Goal: Task Accomplishment & Management: Manage account settings

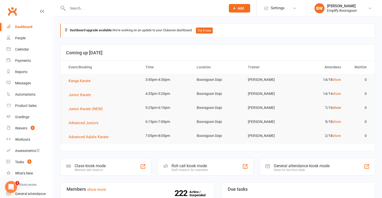
click at [336, 108] on link "show" at bounding box center [336, 108] width 9 height 4
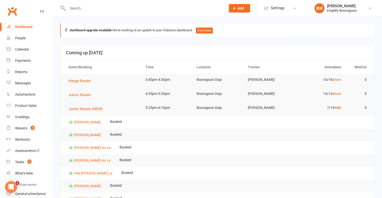
click at [338, 109] on link "hide" at bounding box center [337, 108] width 7 height 4
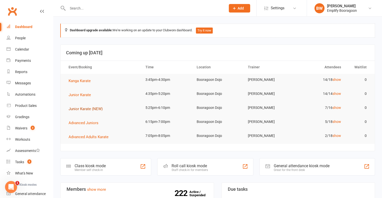
click at [95, 109] on span "Junior Karate (NEW)" at bounding box center [85, 109] width 34 height 5
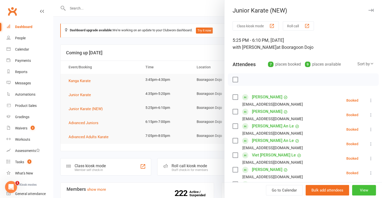
click at [364, 189] on button "View" at bounding box center [364, 190] width 24 height 11
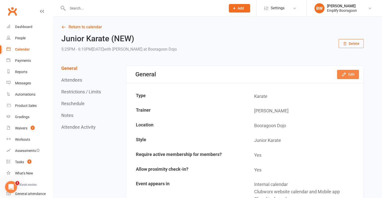
click at [354, 71] on button "Edit" at bounding box center [348, 74] width 22 height 9
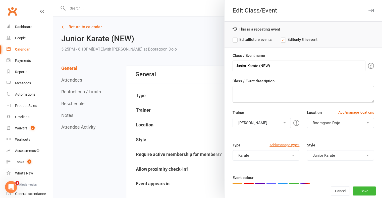
scroll to position [25, 0]
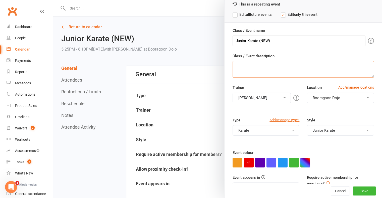
click at [290, 71] on textarea "Class / Event description" at bounding box center [302, 69] width 141 height 17
type textarea "H"
click at [244, 15] on label "Edit all future events" at bounding box center [251, 15] width 39 height 6
click at [282, 68] on textarea "Hi, we are trial" at bounding box center [302, 69] width 141 height 17
click at [257, 66] on textarea "Hi, we are trialing an extra Junior class on Tuesdays" at bounding box center [302, 69] width 141 height 17
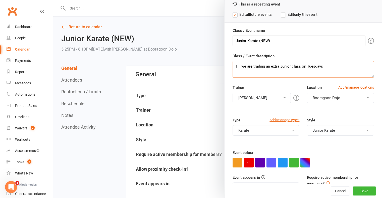
click at [326, 68] on textarea "Hi, we are trailing an extra Junior class on Tuesdays" at bounding box center [302, 69] width 141 height 17
click at [344, 67] on textarea "Hi, we are trailing an extra Junior class on Tuesdays, if we can reguaraly have" at bounding box center [302, 69] width 141 height 17
click at [363, 66] on textarea "Hi, we are trailing an extra Junior class on Tuesdays, if we can regularly have" at bounding box center [302, 69] width 141 height 17
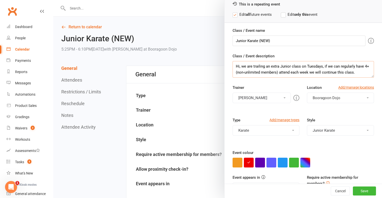
type textarea "Hi, we are trailing an extra Junior class on Tuesdays, if we can regularly have…"
click at [289, 83] on div "Class / Event name Junior Karate (NEW) Class / Event description Hi, we are tra…" at bounding box center [302, 125] width 157 height 194
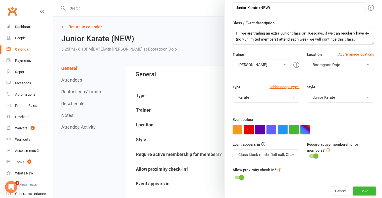
scroll to position [62, 0]
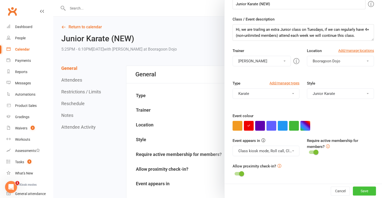
click at [356, 190] on button "Save" at bounding box center [363, 191] width 23 height 9
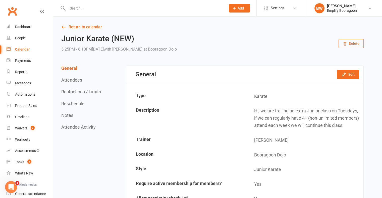
click at [133, 9] on input "text" at bounding box center [144, 8] width 156 height 7
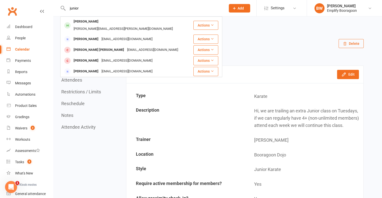
click at [93, 9] on input "junior" at bounding box center [144, 8] width 156 height 7
type input "j"
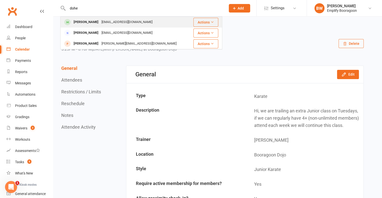
type input "dohe"
click at [128, 24] on div "Sfdoheny@gmail.com" at bounding box center [127, 22] width 54 height 7
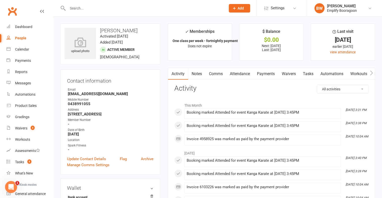
click at [243, 73] on link "Attendance" at bounding box center [239, 74] width 27 height 12
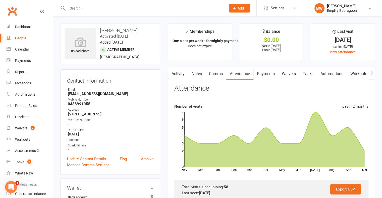
click at [29, 27] on div "Dashboard" at bounding box center [23, 27] width 17 height 4
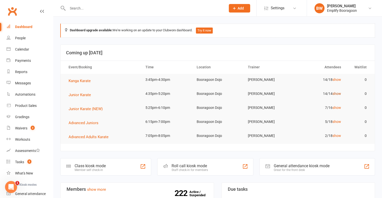
click at [336, 93] on link "show" at bounding box center [336, 94] width 9 height 4
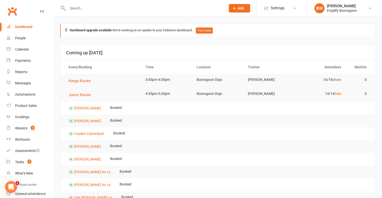
click at [334, 80] on link "show" at bounding box center [336, 80] width 9 height 4
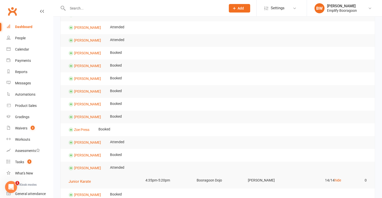
scroll to position [100, 0]
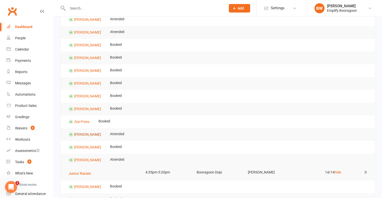
click at [87, 133] on link "[PERSON_NAME]" at bounding box center [87, 134] width 27 height 4
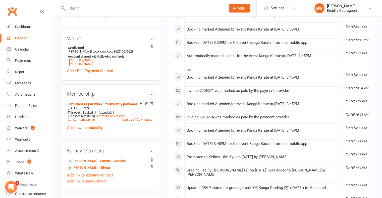
scroll to position [151, 0]
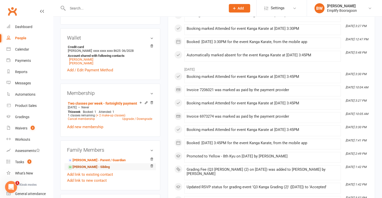
click at [88, 169] on link "Mishel Budnyk - Sibling" at bounding box center [89, 167] width 42 height 5
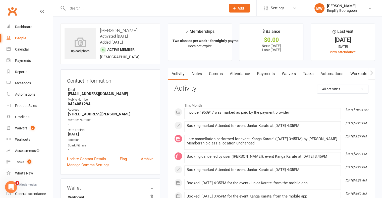
click at [248, 73] on link "Attendance" at bounding box center [239, 74] width 27 height 12
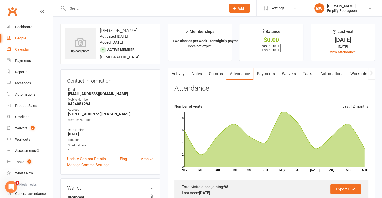
click at [19, 48] on div "Calendar" at bounding box center [22, 49] width 14 height 4
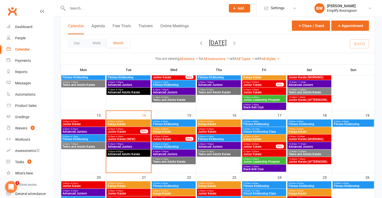
scroll to position [125, 0]
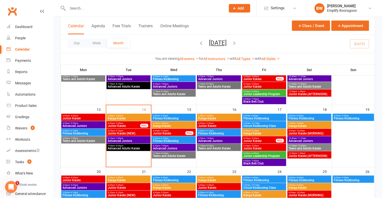
click at [129, 123] on span "4:35pm - 5:20pm" at bounding box center [123, 123] width 33 height 2
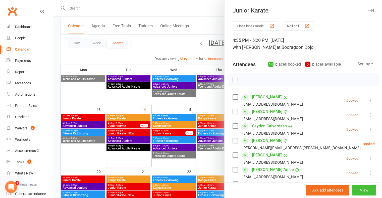
click at [362, 189] on button "View" at bounding box center [364, 190] width 24 height 11
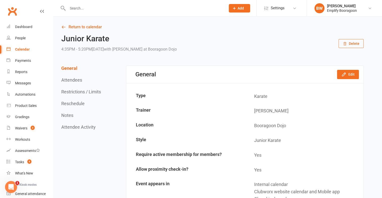
click at [71, 76] on div "General Attendees Restrictions / Limits Reschedule Notes Attendee Activity" at bounding box center [81, 98] width 41 height 64
click at [70, 81] on button "Attendees" at bounding box center [71, 80] width 21 height 5
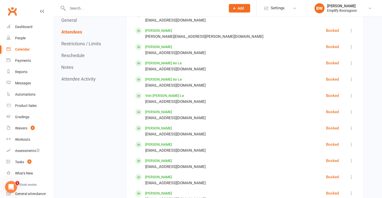
scroll to position [442, 0]
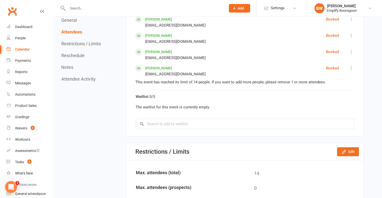
click at [212, 115] on div "Waitlist 0/5 The waitlist for this event is currently empty. × No results" at bounding box center [244, 110] width 218 height 40
click at [210, 119] on input "search" at bounding box center [244, 124] width 218 height 11
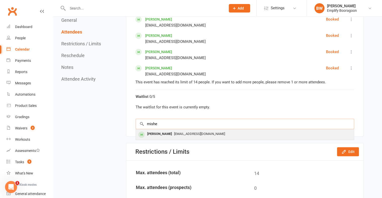
type input "mishe"
click at [217, 133] on div "alonabudnyk1989@gmail.com" at bounding box center [245, 134] width 214 height 7
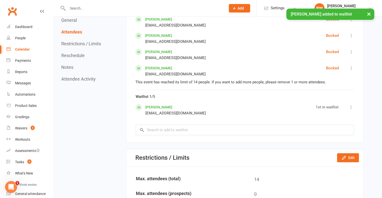
click at [353, 107] on icon at bounding box center [350, 107] width 5 height 5
click at [335, 122] on link "Book now" at bounding box center [327, 123] width 53 height 10
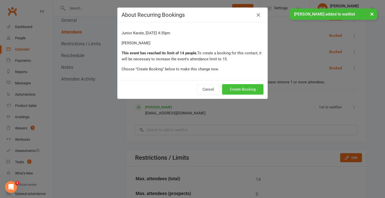
click at [250, 88] on button "Create Booking" at bounding box center [242, 89] width 41 height 11
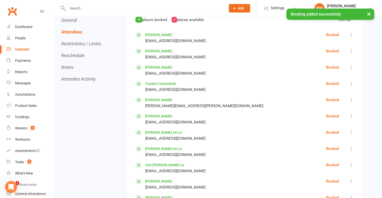
scroll to position [267, 0]
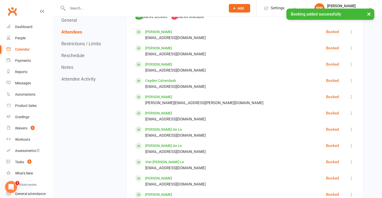
click at [351, 63] on icon at bounding box center [350, 64] width 5 height 5
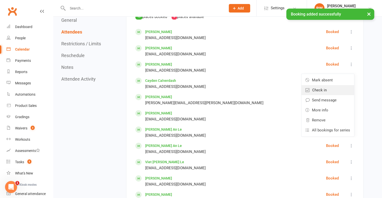
click at [330, 88] on link "Check in" at bounding box center [327, 90] width 53 height 10
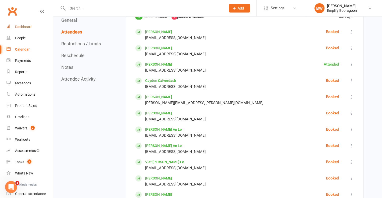
click at [21, 30] on link "Dashboard" at bounding box center [30, 26] width 46 height 11
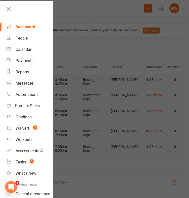
click at [82, 24] on div at bounding box center [94, 99] width 189 height 198
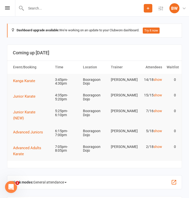
click at [69, 10] on input "text" at bounding box center [83, 8] width 119 height 7
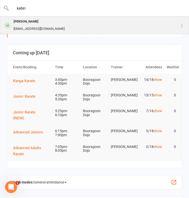
type input "kabiri"
click at [55, 25] on div "[PERSON_NAME]" at bounding box center [39, 21] width 54 height 7
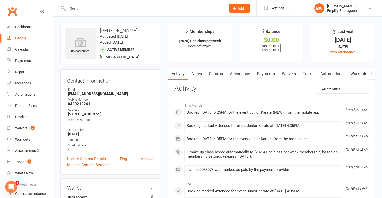
click at [240, 74] on link "Attendance" at bounding box center [239, 74] width 27 height 12
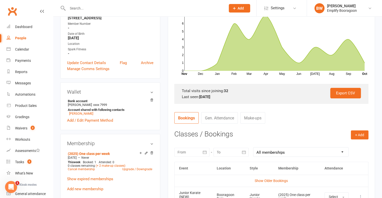
scroll to position [25, 0]
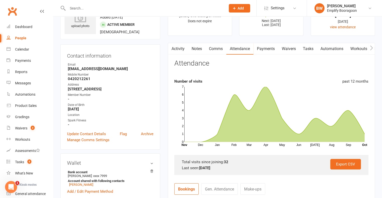
click at [180, 45] on link "Activity" at bounding box center [178, 49] width 20 height 12
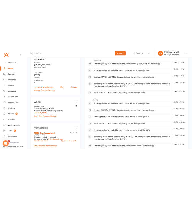
scroll to position [75, 0]
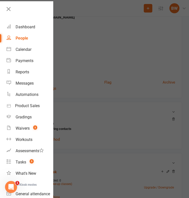
click at [132, 74] on div at bounding box center [94, 99] width 189 height 198
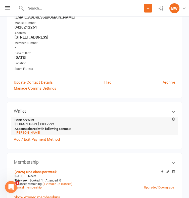
click at [51, 126] on li "Bank account Nooshin Shekarchi xxxx 7999 Account shared with following contacts…" at bounding box center [94, 127] width 161 height 18
click at [48, 142] on link "Add / Edit Payment Method" at bounding box center [37, 140] width 46 height 6
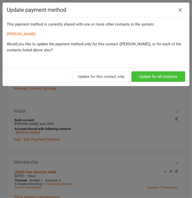
click at [146, 76] on button "Update for all contacts" at bounding box center [159, 76] width 54 height 11
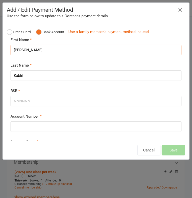
click at [23, 50] on input "Daniel" at bounding box center [96, 50] width 171 height 11
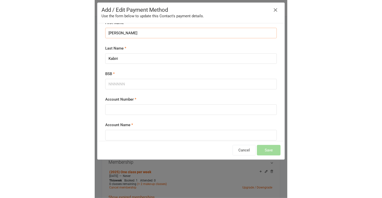
scroll to position [33, 0]
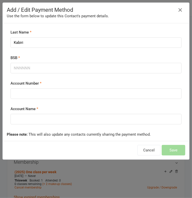
type input "Nooshin"
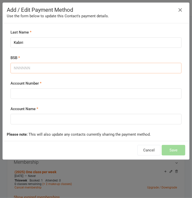
click at [44, 68] on input "BSB" at bounding box center [96, 68] width 171 height 11
type input "066019"
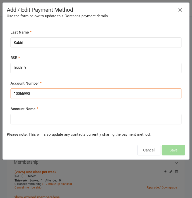
type input "10065990"
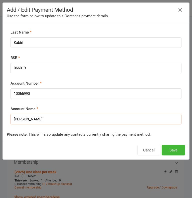
type input "Nooshin Shekarchi"
click at [100, 132] on span "This will also update any contacts currently sharing the payment method." at bounding box center [90, 134] width 122 height 5
click at [164, 150] on button "Save" at bounding box center [174, 150] width 24 height 11
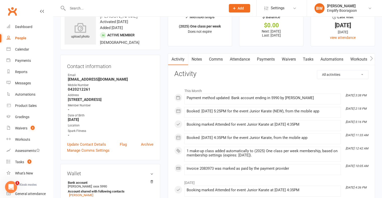
scroll to position [0, 0]
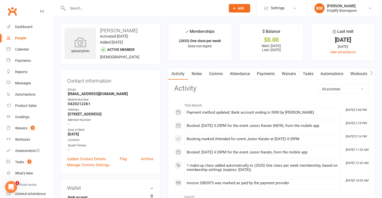
click at [268, 76] on link "Payments" at bounding box center [265, 74] width 25 height 12
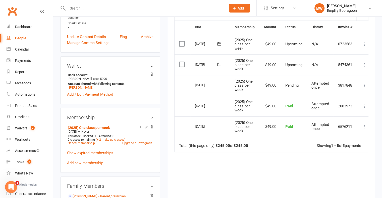
scroll to position [125, 0]
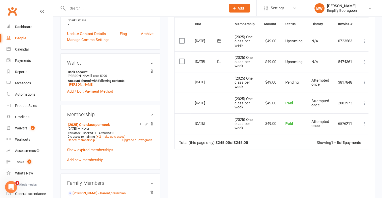
click at [93, 8] on input "text" at bounding box center [144, 8] width 156 height 7
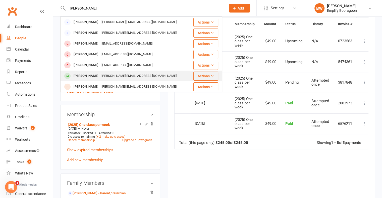
type input "jessica"
click at [87, 77] on div "[PERSON_NAME]" at bounding box center [86, 75] width 28 height 7
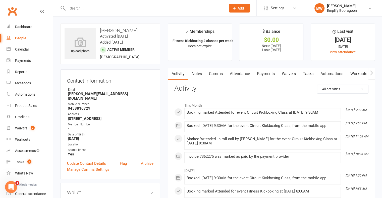
click at [271, 73] on link "Payments" at bounding box center [265, 74] width 25 height 12
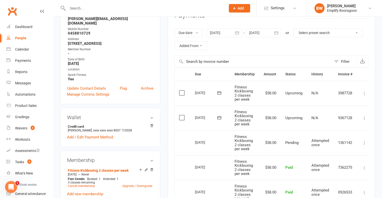
scroll to position [100, 0]
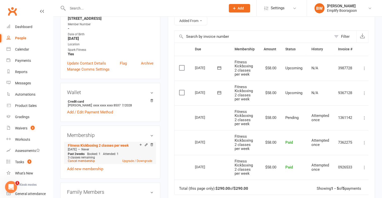
click at [85, 160] on link "Cancel membership" at bounding box center [81, 162] width 27 height 4
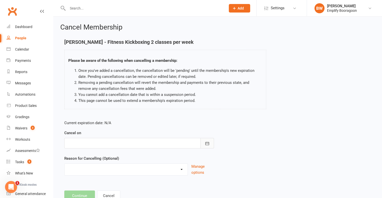
click at [207, 140] on button "button" at bounding box center [207, 143] width 14 height 11
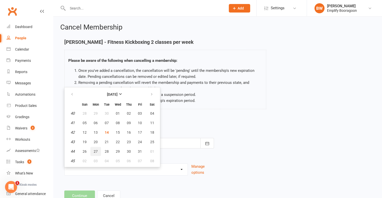
click at [96, 152] on span "27" at bounding box center [96, 152] width 4 height 4
type input "27 Oct 2025"
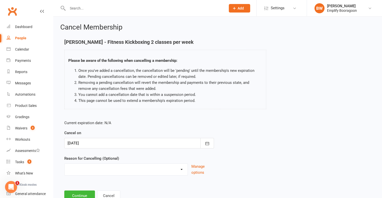
click at [113, 164] on select "Downgrade Financial Full Classes Injury Loss of Interest Moving Other Sports Pa…" at bounding box center [125, 169] width 123 height 10
click at [64, 164] on select "Downgrade Financial Full Classes Injury Loss of Interest Moving Other Sports Pa…" at bounding box center [125, 169] width 123 height 10
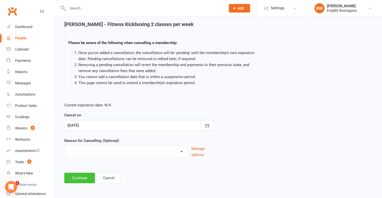
click at [89, 174] on button "Continue" at bounding box center [79, 178] width 31 height 11
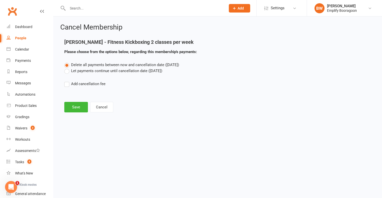
scroll to position [0, 0]
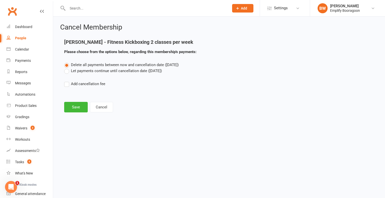
click at [122, 69] on label "Let payments continue until cancellation date (Oct 27, 2025)" at bounding box center [113, 71] width 98 height 6
click at [67, 68] on input "Let payments continue until cancellation date (Oct 27, 2025)" at bounding box center [65, 68] width 3 height 0
click at [73, 114] on div "Cancel Membership Jessica Tan - Fitness Kickboxing 2 classes per week Please ch…" at bounding box center [219, 69] width 332 height 104
click at [73, 113] on div "Cancel Membership Jessica Tan - Fitness Kickboxing 2 classes per week Please ch…" at bounding box center [219, 69] width 332 height 104
click at [74, 107] on button "Save" at bounding box center [76, 107] width 24 height 11
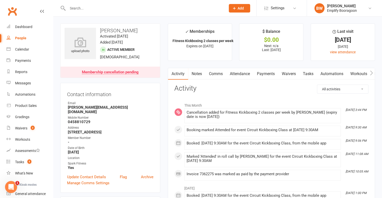
click at [273, 77] on link "Payments" at bounding box center [265, 74] width 25 height 12
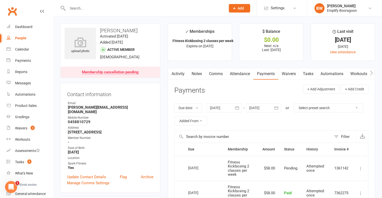
click at [100, 6] on input "text" at bounding box center [144, 8] width 156 height 7
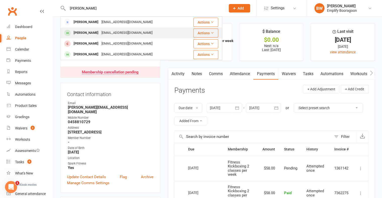
type input "butler"
click at [100, 34] on div "lauramarybutler2@gmail.com" at bounding box center [127, 32] width 54 height 7
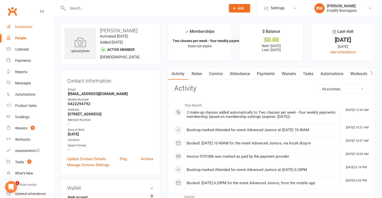
click at [26, 25] on div "Dashboard" at bounding box center [23, 27] width 17 height 4
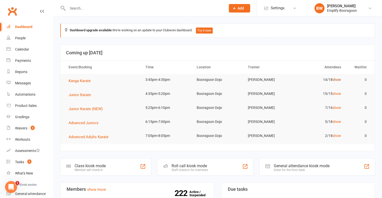
click at [335, 81] on link "show" at bounding box center [336, 80] width 9 height 4
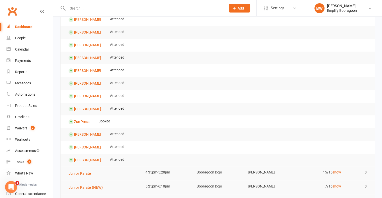
scroll to position [151, 0]
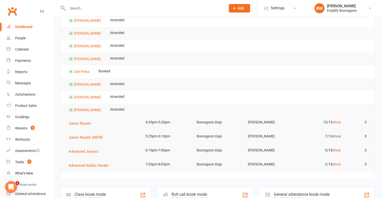
click at [337, 134] on link "show" at bounding box center [336, 136] width 9 height 4
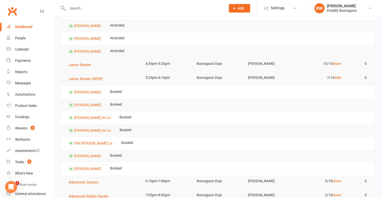
scroll to position [176, 0]
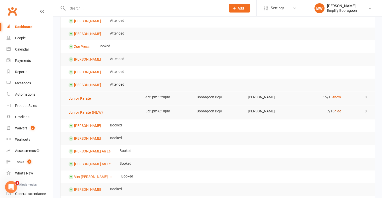
click at [335, 112] on link "hide" at bounding box center [337, 111] width 7 height 4
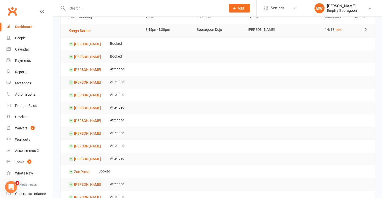
scroll to position [50, 0]
click at [19, 51] on div "Calendar" at bounding box center [22, 49] width 14 height 4
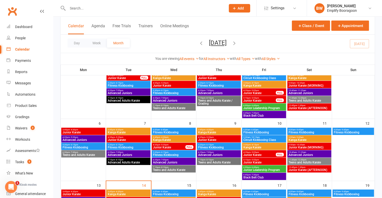
scroll to position [100, 0]
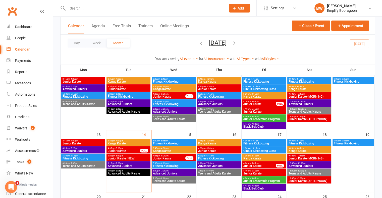
click at [183, 158] on span "Junior Karate" at bounding box center [169, 158] width 33 height 3
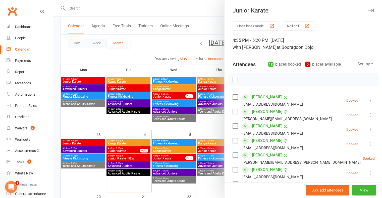
click at [183, 115] on div at bounding box center [217, 99] width 328 height 198
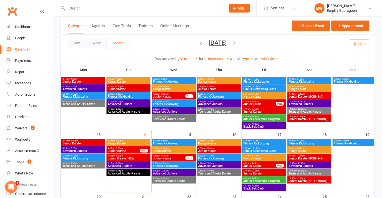
click at [306, 119] on span "Junior Karate (AFTERNOON)" at bounding box center [309, 119] width 42 height 3
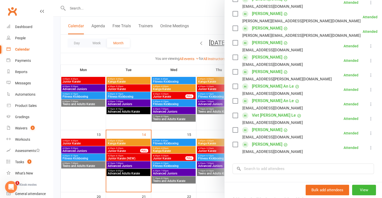
scroll to position [151, 0]
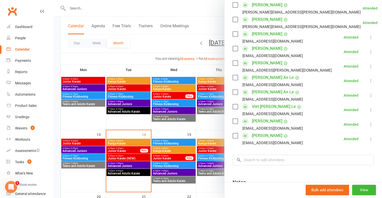
click at [181, 97] on div at bounding box center [217, 99] width 328 height 198
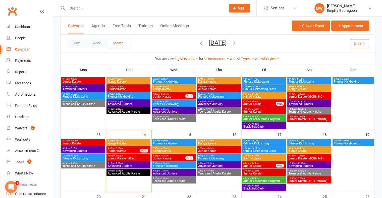
click at [95, 10] on input "text" at bounding box center [144, 8] width 156 height 7
click at [349, 9] on div "Emplify Booragoon" at bounding box center [342, 10] width 30 height 5
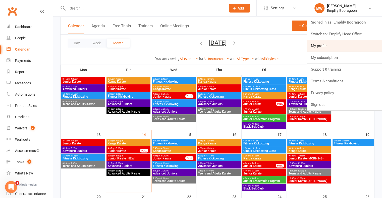
click at [344, 45] on link "My profile" at bounding box center [344, 46] width 75 height 12
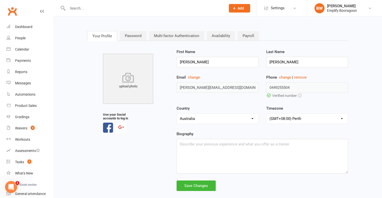
click at [133, 35] on link "Password" at bounding box center [133, 36] width 27 height 10
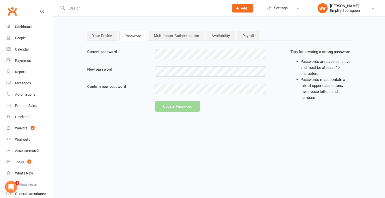
click at [218, 36] on link "Availability" at bounding box center [221, 36] width 28 height 10
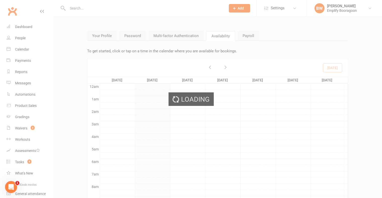
scroll to position [75, 0]
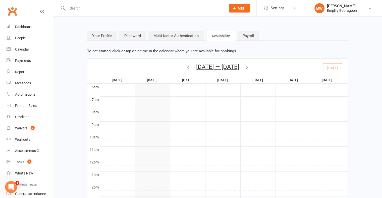
click at [177, 36] on link "Multi-factor Authentication" at bounding box center [175, 36] width 55 height 10
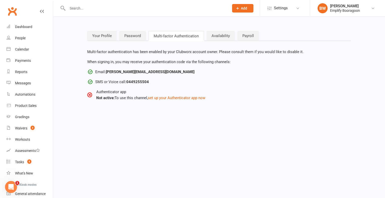
click at [95, 35] on link "Your Profile" at bounding box center [102, 36] width 30 height 10
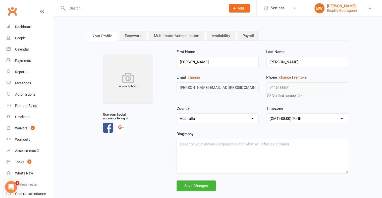
click at [335, 10] on div "Emplify Booragoon" at bounding box center [342, 10] width 30 height 5
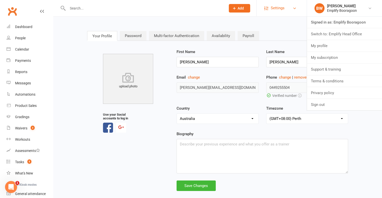
click at [284, 7] on link "Settings" at bounding box center [281, 8] width 35 height 11
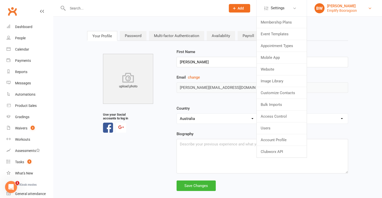
click at [338, 12] on div "Emplify Booragoon" at bounding box center [342, 10] width 30 height 5
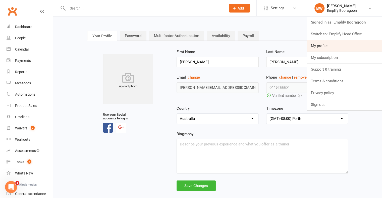
click at [344, 48] on link "My profile" at bounding box center [344, 46] width 75 height 12
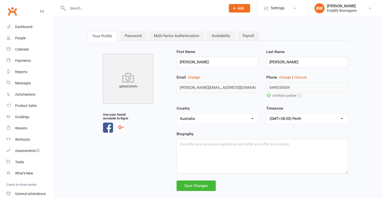
click at [350, 11] on div "Emplify Booragoon" at bounding box center [342, 10] width 30 height 5
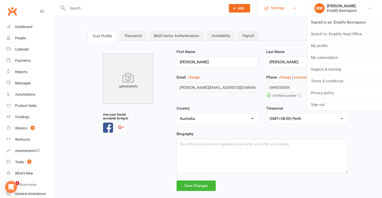
click at [279, 11] on span "Settings" at bounding box center [277, 8] width 14 height 11
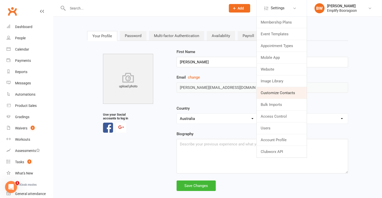
click at [283, 92] on link "Customize Contacts" at bounding box center [281, 93] width 50 height 12
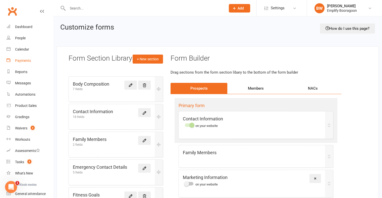
click at [28, 60] on div "Payments" at bounding box center [23, 61] width 16 height 4
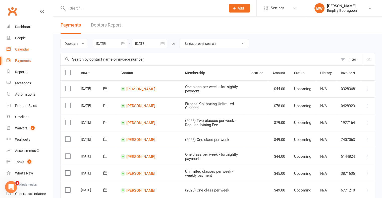
click at [24, 52] on link "Calendar" at bounding box center [30, 49] width 46 height 11
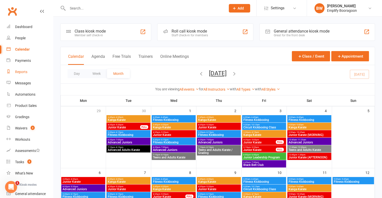
click at [20, 71] on div "Reports" at bounding box center [21, 72] width 12 height 4
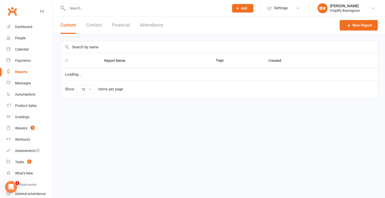
select select "100"
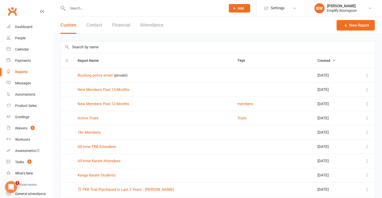
click at [96, 26] on button "Contact" at bounding box center [94, 25] width 16 height 17
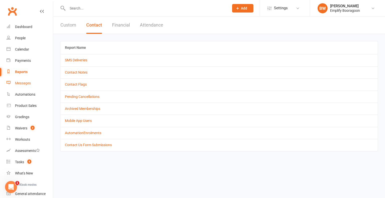
click at [25, 84] on div "Messages" at bounding box center [23, 83] width 16 height 4
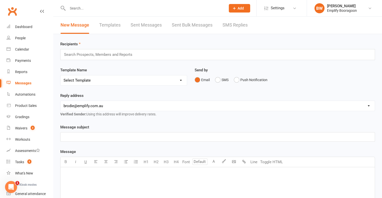
click at [107, 25] on link "Templates" at bounding box center [109, 25] width 21 height 17
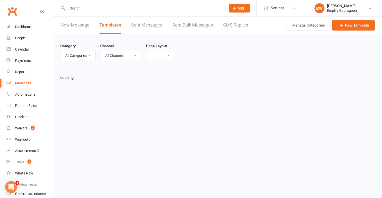
select select "grid"
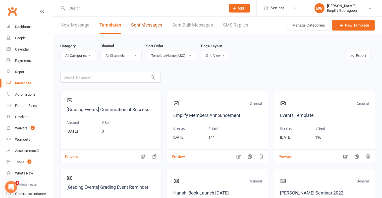
click at [146, 26] on link "Sent Messages" at bounding box center [146, 25] width 31 height 17
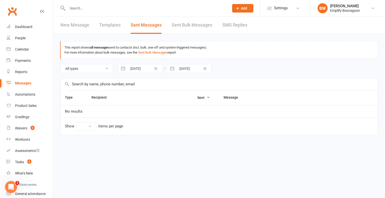
select select "10"
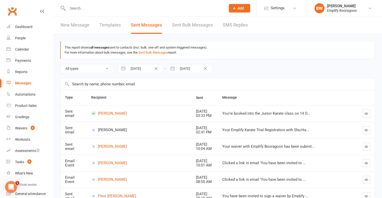
click at [363, 112] on button "button" at bounding box center [366, 114] width 8 height 8
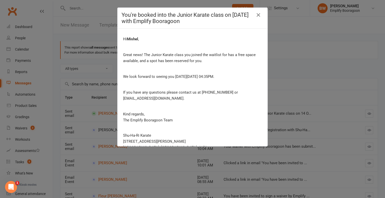
click at [323, 60] on div "You're booked into the Junior Karate class on 14 Oct 2025 with Emplify Booragoo…" at bounding box center [192, 99] width 385 height 198
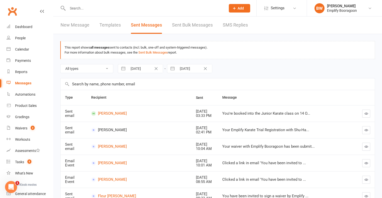
click at [193, 23] on link "Sent Bulk Messages" at bounding box center [192, 25] width 41 height 17
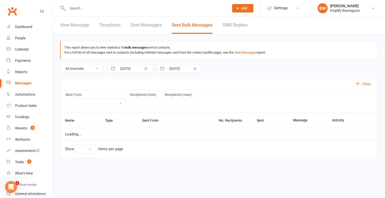
select select "10"
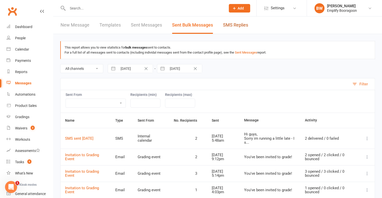
click at [237, 24] on link "SMS Replies" at bounding box center [235, 25] width 25 height 17
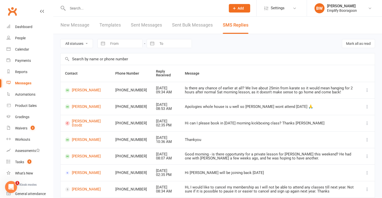
click at [205, 28] on link "Sent Bulk Messages" at bounding box center [192, 25] width 41 height 17
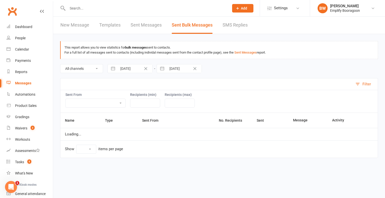
select select "10"
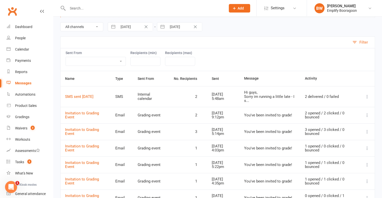
scroll to position [50, 0]
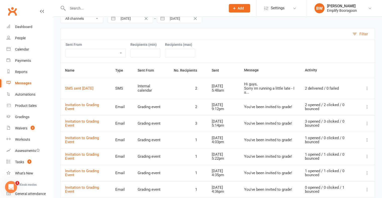
click at [274, 87] on div "Hi guys, Sorry im running a little late - I s..." at bounding box center [270, 88] width 52 height 13
click at [238, 99] on td "Sep 28, 2025 9:12pm" at bounding box center [223, 107] width 32 height 17
click at [286, 92] on div "Hi guys, Sorry im running a little late - I s..." at bounding box center [270, 88] width 52 height 13
click at [93, 87] on link "SMS sent 10 Oct 2025" at bounding box center [79, 88] width 28 height 5
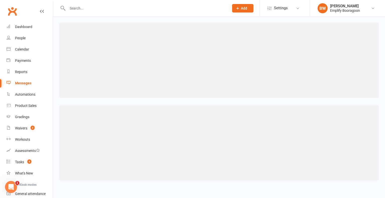
select select "100"
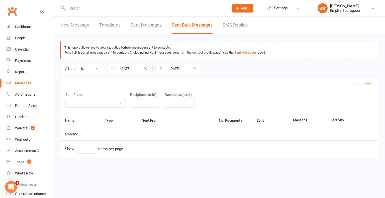
select select "10"
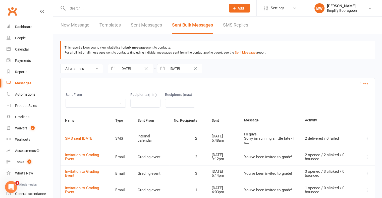
click at [219, 26] on div "New Message Templates Sent Messages Sent Bulk Messages SMS Replies" at bounding box center [154, 25] width 202 height 17
click at [366, 13] on li "BW Brodie Woods Emplify Booragoon Signed in as: Emplify Booragoon Switch to: Em…" at bounding box center [343, 8] width 75 height 16
click at [364, 10] on link "BW Brodie Woods Emplify Booragoon" at bounding box center [344, 8] width 60 height 10
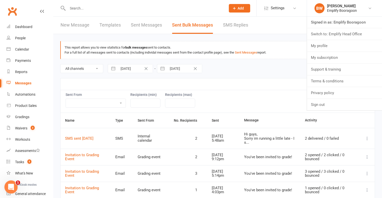
click at [9, 190] on div "Open Intercom Messenger" at bounding box center [10, 186] width 17 height 17
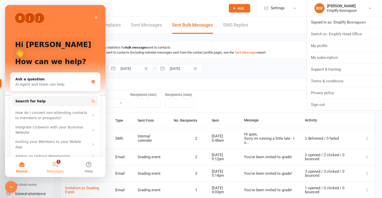
click at [53, 169] on button "1 Messages" at bounding box center [54, 167] width 33 height 20
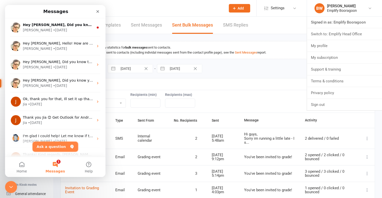
click at [58, 147] on button "Ask a question" at bounding box center [55, 147] width 45 height 10
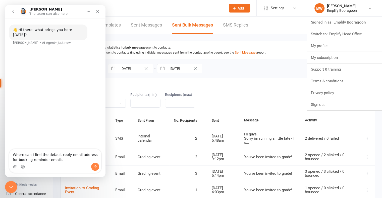
type textarea "Where can I find the default reply email address for booking reminder emails?"
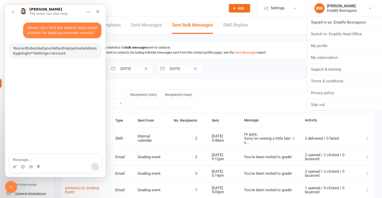
scroll to position [22, 0]
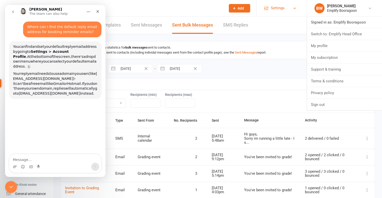
click at [285, 12] on link "Settings" at bounding box center [281, 8] width 35 height 11
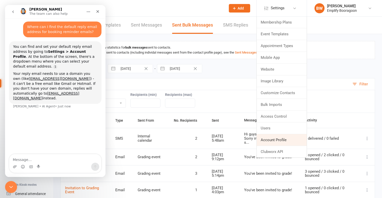
click at [280, 137] on link "Account Profile" at bounding box center [281, 140] width 50 height 12
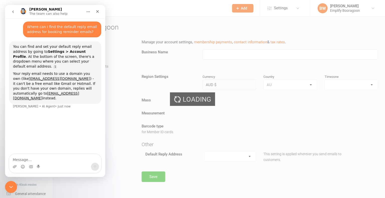
type input "Emplify Booragoon"
select select "Australia/Perth"
select select "brodie@emplify.com.au"
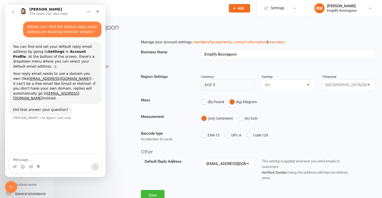
click at [316, 91] on div "Country AU" at bounding box center [288, 86] width 60 height 24
drag, startPoint x: 10, startPoint y: 189, endPoint x: 95, endPoint y: 328, distance: 162.9
click at [10, 189] on icon "Close Intercom Messenger" at bounding box center [10, 187] width 6 height 6
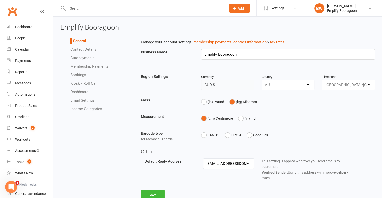
click at [81, 75] on link "Bookings" at bounding box center [78, 75] width 16 height 5
select select "send_booking_confirmation_email_to_prospects"
select select "send_booking_reminder_to_prospects"
select select "1"
select select "hour"
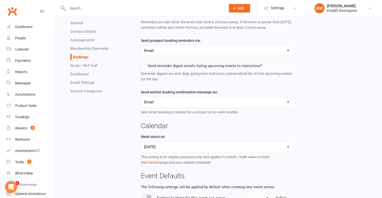
scroll to position [125, 0]
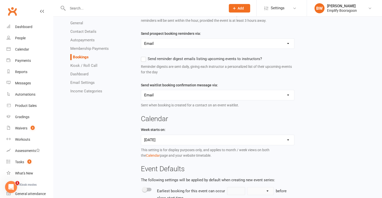
click at [197, 92] on select "Email SMS Email & SMS None" at bounding box center [217, 95] width 153 height 10
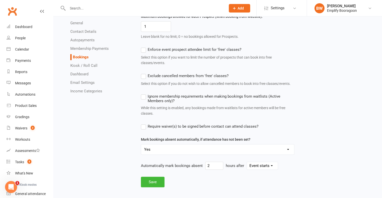
scroll to position [404, 0]
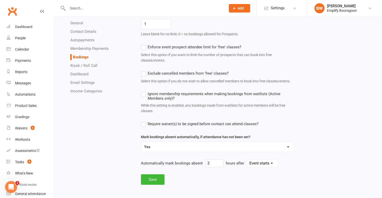
click at [195, 146] on select "Yes No" at bounding box center [217, 147] width 153 height 10
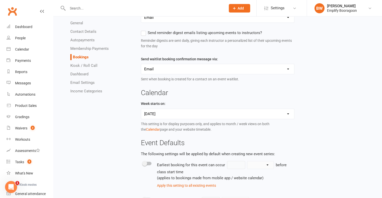
scroll to position [0, 0]
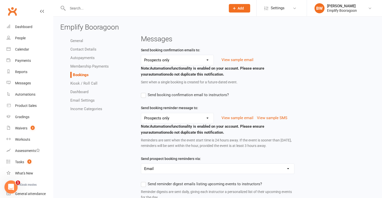
click at [10, 186] on icon "Open Intercom Messenger" at bounding box center [10, 187] width 8 height 8
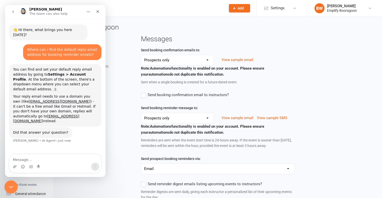
drag, startPoint x: 16, startPoint y: 361, endPoint x: 10, endPoint y: 182, distance: 180.0
click at [10, 181] on div "Close Intercom Messenger" at bounding box center [10, 187] width 12 height 12
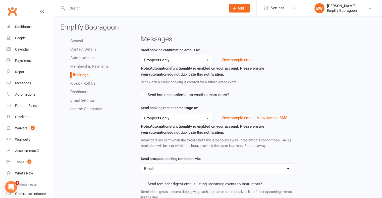
click at [93, 111] on link "Income Categories" at bounding box center [86, 109] width 32 height 5
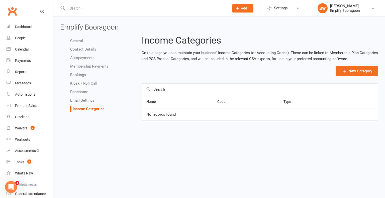
click at [85, 101] on link "Email Settings" at bounding box center [82, 100] width 24 height 5
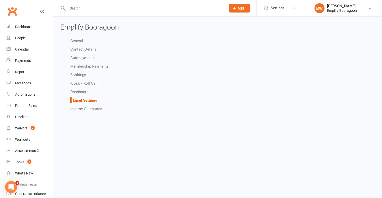
select select "do_not_send"
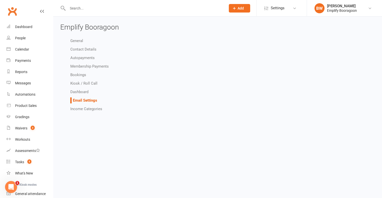
select select "do_not_send"
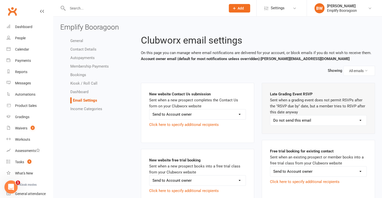
click at [14, 188] on div "Open Intercom Messenger" at bounding box center [10, 186] width 17 height 17
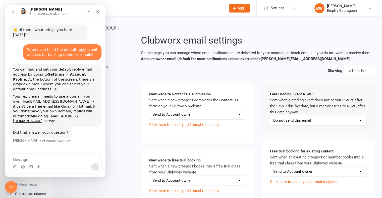
click at [67, 160] on textarea "Message…" at bounding box center [55, 159] width 92 height 9
click at [129, 103] on li "Email Settings" at bounding box center [101, 101] width 63 height 6
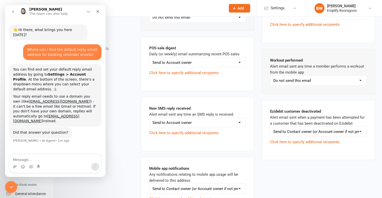
click at [57, 88] on link "Source reference 4186150:" at bounding box center [55, 90] width 4 height 4
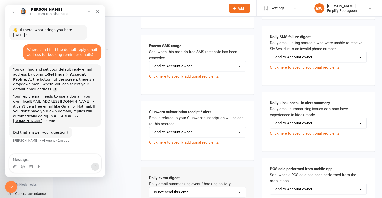
scroll to position [719, 0]
drag, startPoint x: 125, startPoint y: 86, endPoint x: 110, endPoint y: 104, distance: 23.2
click at [125, 86] on ul "General Contact Details Autopayments Membership Payments Bookings Kiosk / Roll …" at bounding box center [96, 57] width 73 height 74
drag, startPoint x: 9, startPoint y: 184, endPoint x: 10, endPoint y: 182, distance: 3.0
click at [10, 182] on div "Close Intercom Messenger" at bounding box center [10, 187] width 12 height 12
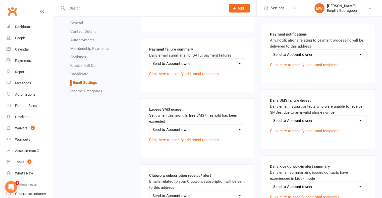
scroll to position [594, 0]
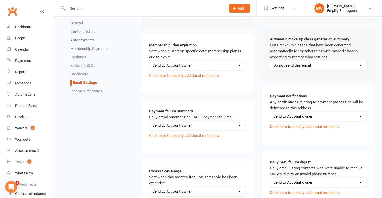
click at [75, 24] on link "General" at bounding box center [76, 23] width 13 height 5
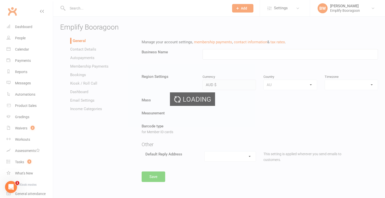
type input "Emplify Booragoon"
select select "Australia/Perth"
select select "brodie@emplify.com.au"
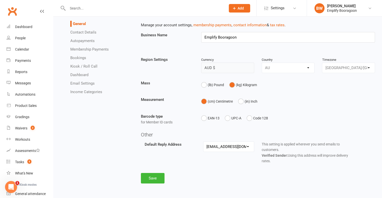
scroll to position [17, 0]
click at [238, 146] on select "hello@clubworx.com matt@emplify.com.au lucas@emplify.com.au brodie@emplify.com.…" at bounding box center [228, 147] width 50 height 10
click at [106, 128] on div "General Contact Details Autopayments Membership Payments Bookings Kiosk / Roll …" at bounding box center [217, 105] width 322 height 174
click at [33, 121] on link "Gradings" at bounding box center [30, 117] width 46 height 11
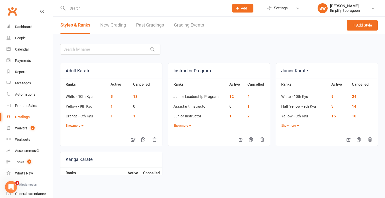
click at [183, 24] on link "Grading Events" at bounding box center [189, 25] width 30 height 17
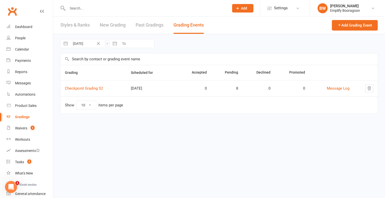
click at [71, 26] on link "Styles & Ranks" at bounding box center [74, 25] width 29 height 17
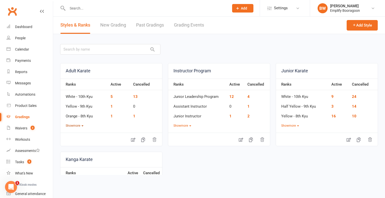
click at [74, 124] on button "Show more" at bounding box center [75, 126] width 18 height 5
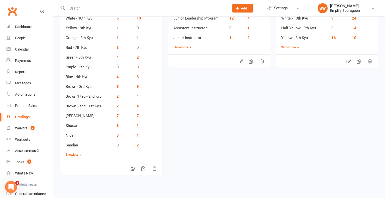
scroll to position [25, 0]
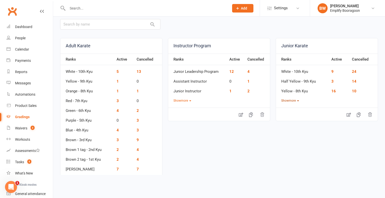
click at [291, 99] on button "Show more" at bounding box center [290, 101] width 18 height 5
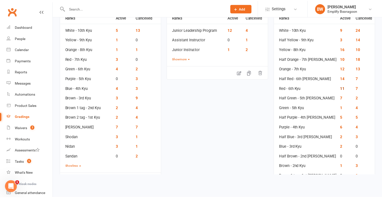
scroll to position [75, 0]
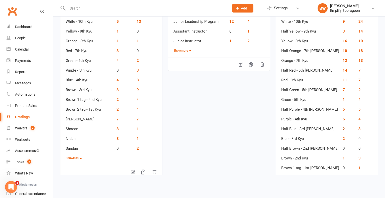
click at [343, 129] on link "2" at bounding box center [344, 129] width 2 height 5
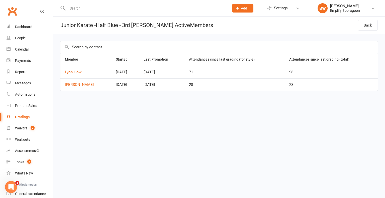
click at [34, 115] on link "Gradings" at bounding box center [30, 117] width 46 height 11
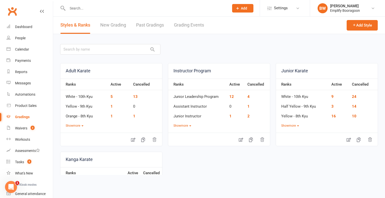
click at [190, 20] on link "Grading Events" at bounding box center [189, 25] width 30 height 17
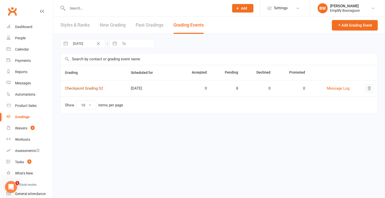
click at [81, 90] on link "Checkpoint Grading S2" at bounding box center [84, 88] width 38 height 5
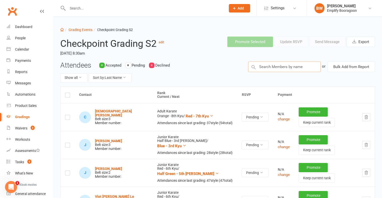
click at [294, 67] on input "text" at bounding box center [284, 67] width 72 height 11
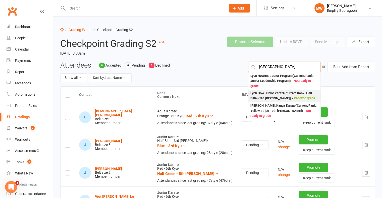
type input "lyon"
click at [286, 95] on div "Lyon How : Junior Karate (Current Rank: Half Blue - 3rd Kyu ho ) - Ready to gra…" at bounding box center [284, 96] width 68 height 10
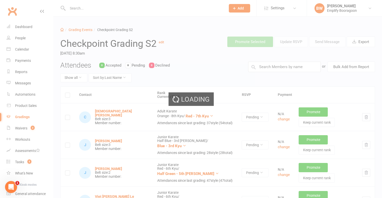
click at [230, 65] on div "Attendees 0 Accepted 8 Pending 0 Declined Show all Sort by: Last Name" at bounding box center [150, 74] width 188 height 25
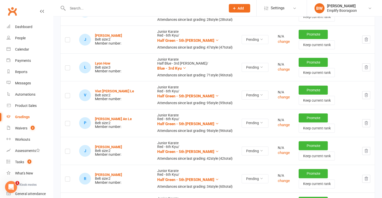
scroll to position [142, 0]
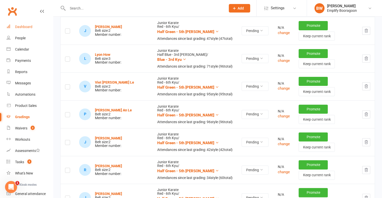
click at [29, 28] on div "Dashboard" at bounding box center [23, 27] width 17 height 4
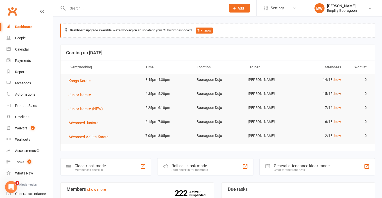
click at [334, 93] on link "show" at bounding box center [336, 94] width 9 height 4
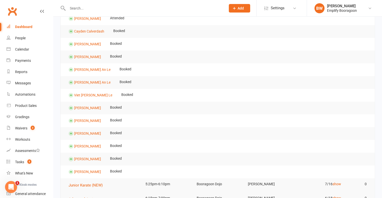
scroll to position [125, 0]
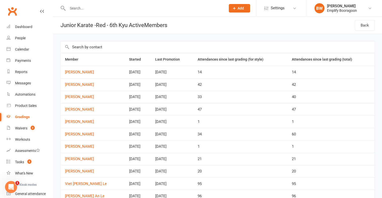
scroll to position [25, 0]
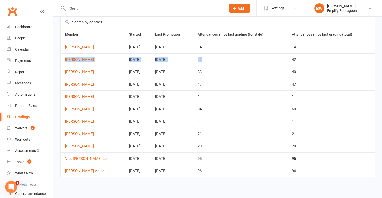
drag, startPoint x: 212, startPoint y: 60, endPoint x: 62, endPoint y: 58, distance: 150.3
click at [62, 58] on tr "[PERSON_NAME] [DATE] [DATE] 42 42" at bounding box center [217, 59] width 314 height 13
drag, startPoint x: 117, startPoint y: 88, endPoint x: 60, endPoint y: 87, distance: 57.2
click at [60, 87] on tr "[PERSON_NAME] [DATE] [DATE] 47 47" at bounding box center [217, 84] width 314 height 13
drag, startPoint x: 134, startPoint y: 107, endPoint x: 62, endPoint y: 105, distance: 72.5
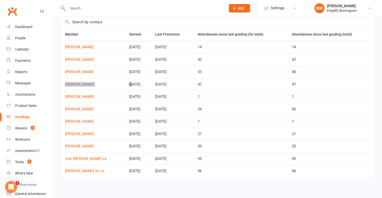
click at [62, 105] on tr "Rhys Pui Feb 11, 2022 Dec 07, 2024 34 60" at bounding box center [217, 109] width 314 height 13
click at [180, 128] on td "Sep 20, 2025" at bounding box center [172, 134] width 42 height 13
drag, startPoint x: 144, startPoint y: 134, endPoint x: 134, endPoint y: 133, distance: 9.8
click at [134, 133] on td "Jun 01, 2022" at bounding box center [137, 134] width 26 height 13
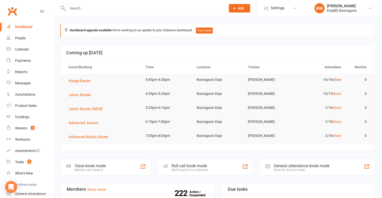
click at [339, 78] on link "show" at bounding box center [336, 80] width 9 height 4
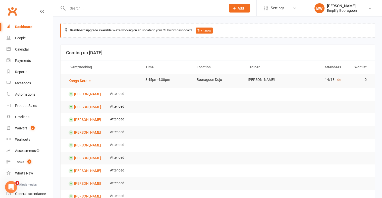
click at [339, 78] on link "hide" at bounding box center [337, 80] width 7 height 4
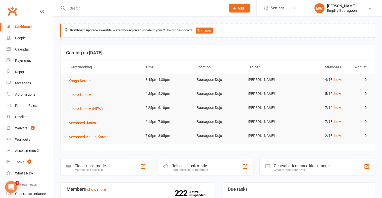
click at [338, 94] on link "show" at bounding box center [336, 94] width 9 height 4
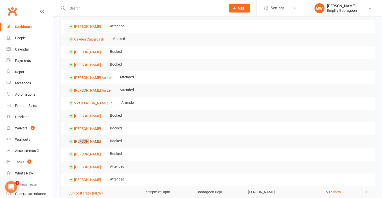
scroll to position [99, 0]
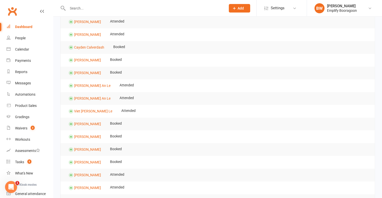
click at [351, 76] on tr "[PERSON_NAME] Booked" at bounding box center [217, 73] width 314 height 13
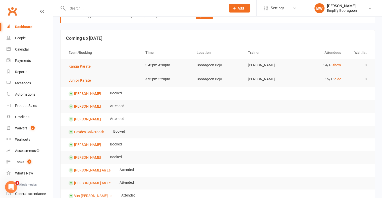
scroll to position [0, 0]
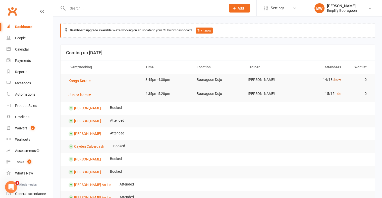
click at [340, 79] on link "show" at bounding box center [336, 80] width 9 height 4
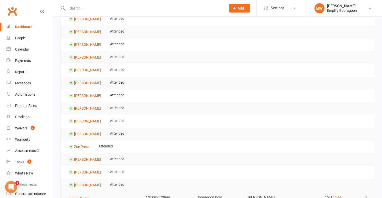
scroll to position [226, 0]
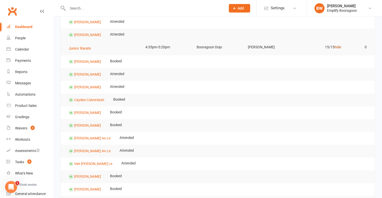
click at [337, 46] on link "hide" at bounding box center [337, 47] width 7 height 4
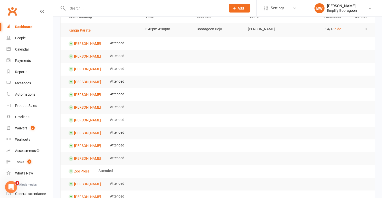
scroll to position [25, 0]
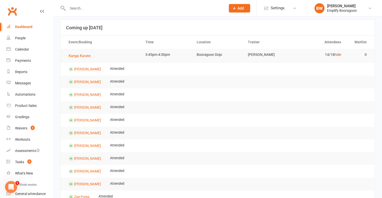
click at [337, 53] on link "hide" at bounding box center [337, 55] width 7 height 4
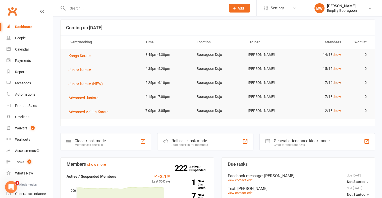
click at [337, 84] on link "show" at bounding box center [336, 83] width 9 height 4
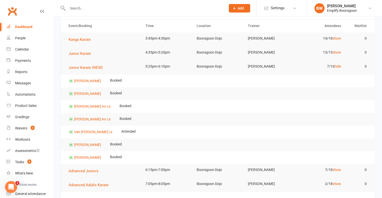
scroll to position [50, 0]
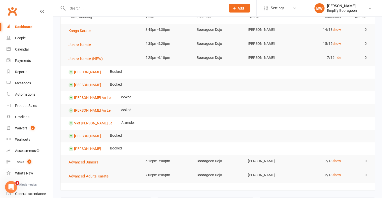
click at [126, 9] on input "text" at bounding box center [144, 8] width 156 height 7
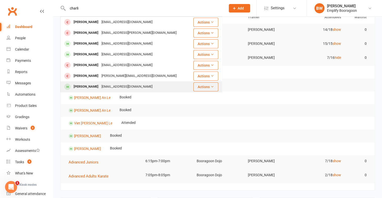
type input "charli"
click at [97, 85] on div "[PERSON_NAME]" at bounding box center [86, 86] width 28 height 7
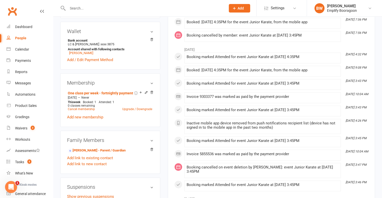
scroll to position [301, 0]
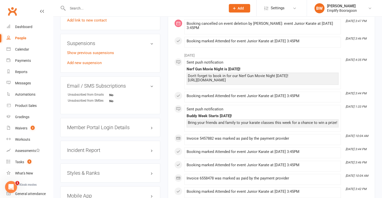
click at [94, 170] on div "Styles & Ranks" at bounding box center [110, 173] width 100 height 19
click at [94, 172] on h3 "Styles & Ranks" at bounding box center [110, 174] width 86 height 6
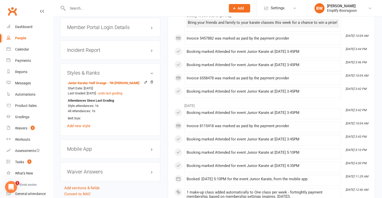
scroll to position [351, 0]
